Goal: Information Seeking & Learning: Find specific fact

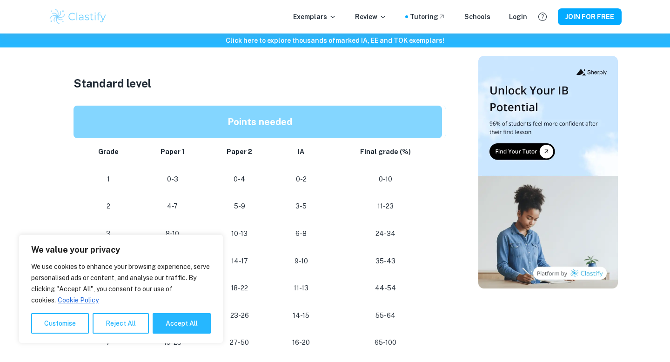
scroll to position [484, 0]
click at [183, 330] on button "Accept All" at bounding box center [182, 323] width 58 height 20
checkbox input "true"
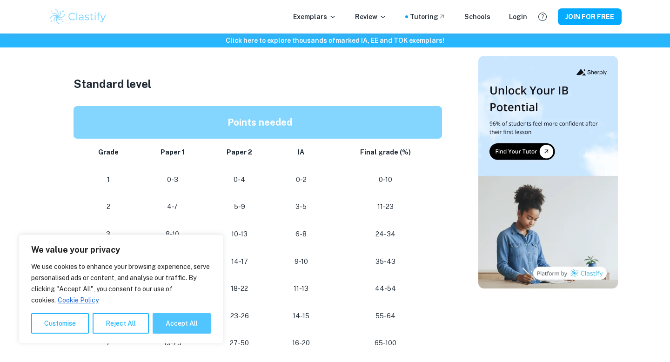
checkbox input "true"
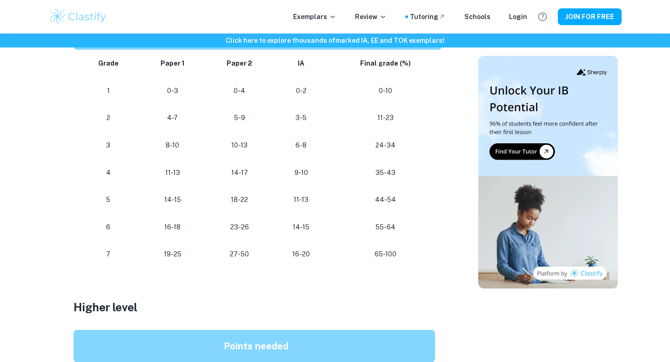
scroll to position [574, 0]
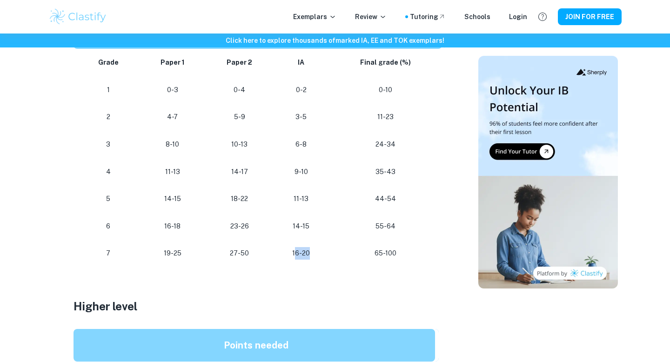
drag, startPoint x: 297, startPoint y: 254, endPoint x: 324, endPoint y: 255, distance: 26.1
click at [324, 255] on td "16-20" at bounding box center [301, 253] width 55 height 27
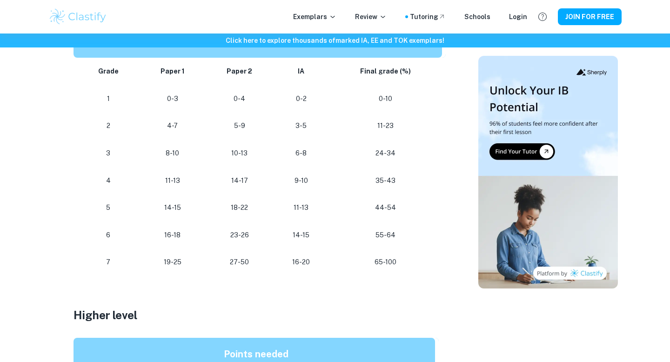
scroll to position [566, 0]
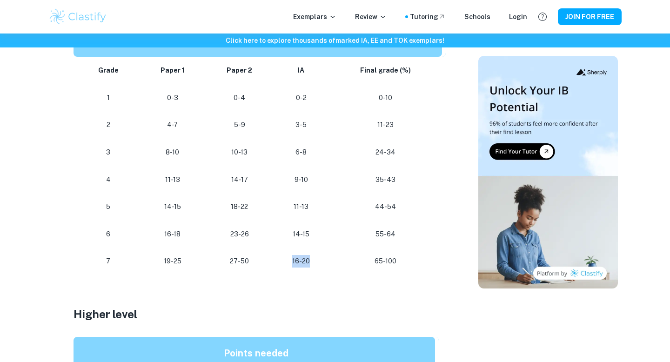
drag, startPoint x: 294, startPoint y: 259, endPoint x: 314, endPoint y: 263, distance: 20.9
click at [314, 263] on p "16-20" at bounding box center [301, 261] width 40 height 13
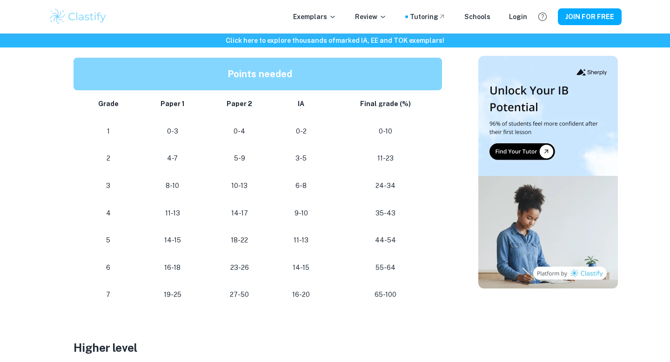
scroll to position [486, 0]
